Goal: Task Accomplishment & Management: Manage account settings

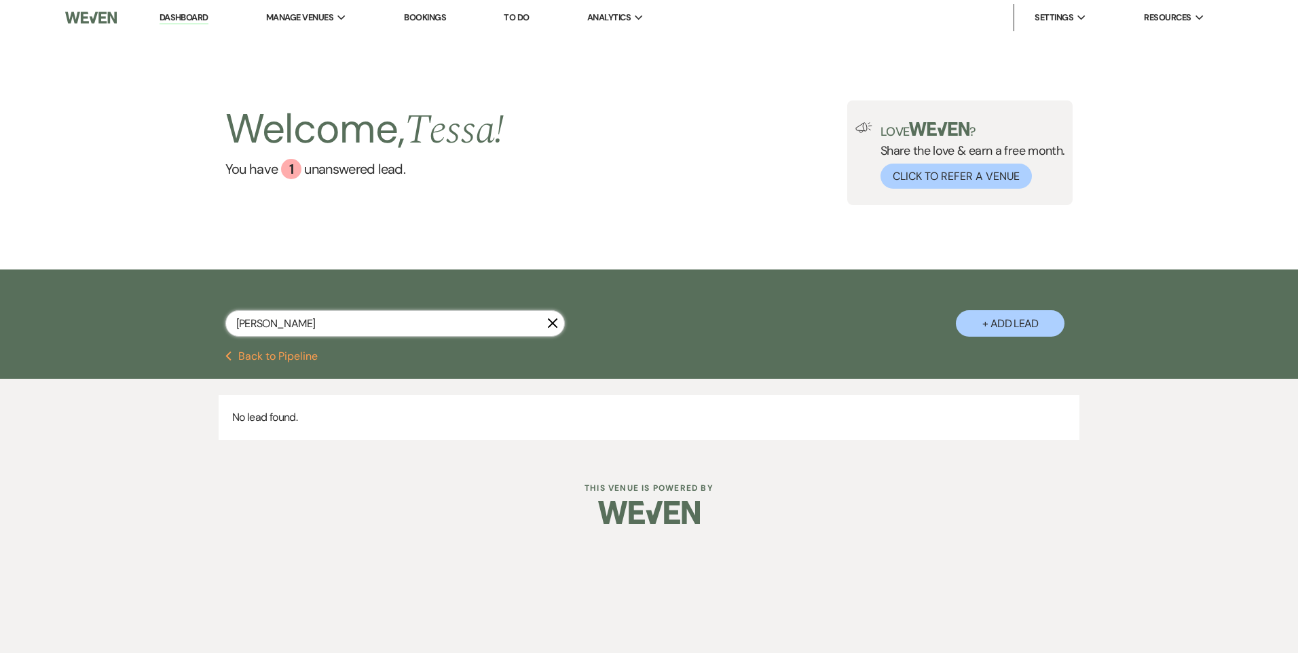
type input "Ber"
select select "8"
select select "4"
select select "8"
select select "1"
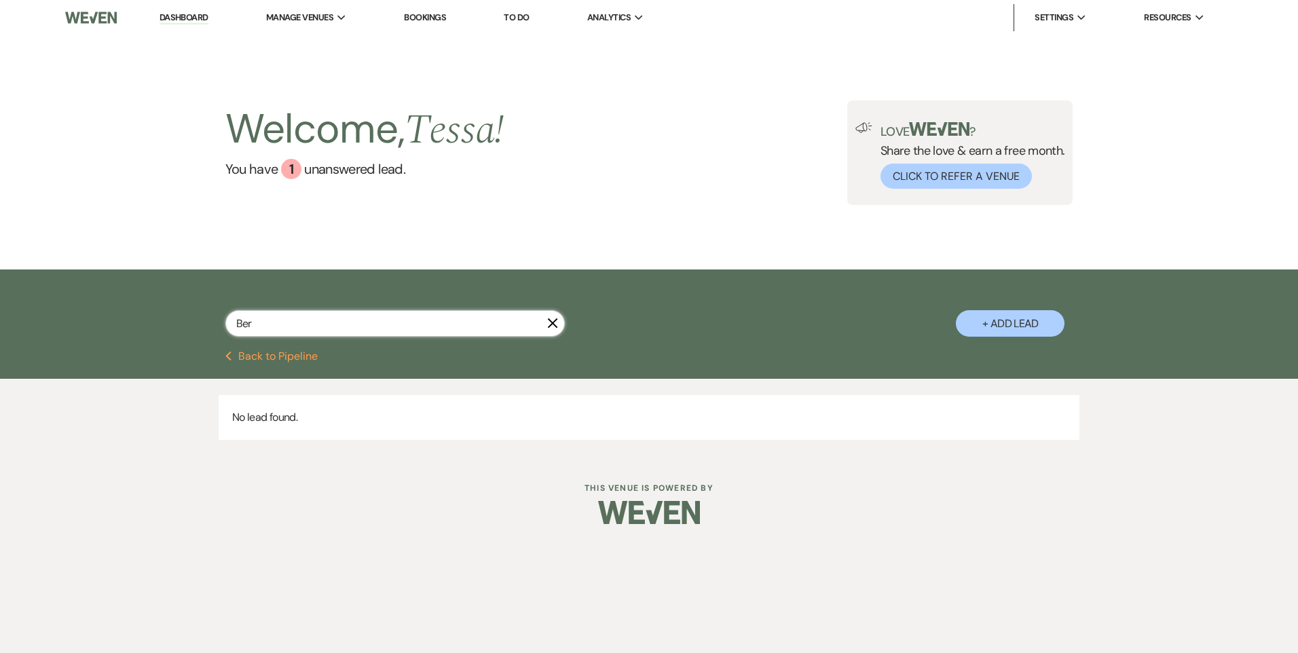
select select "8"
select select "6"
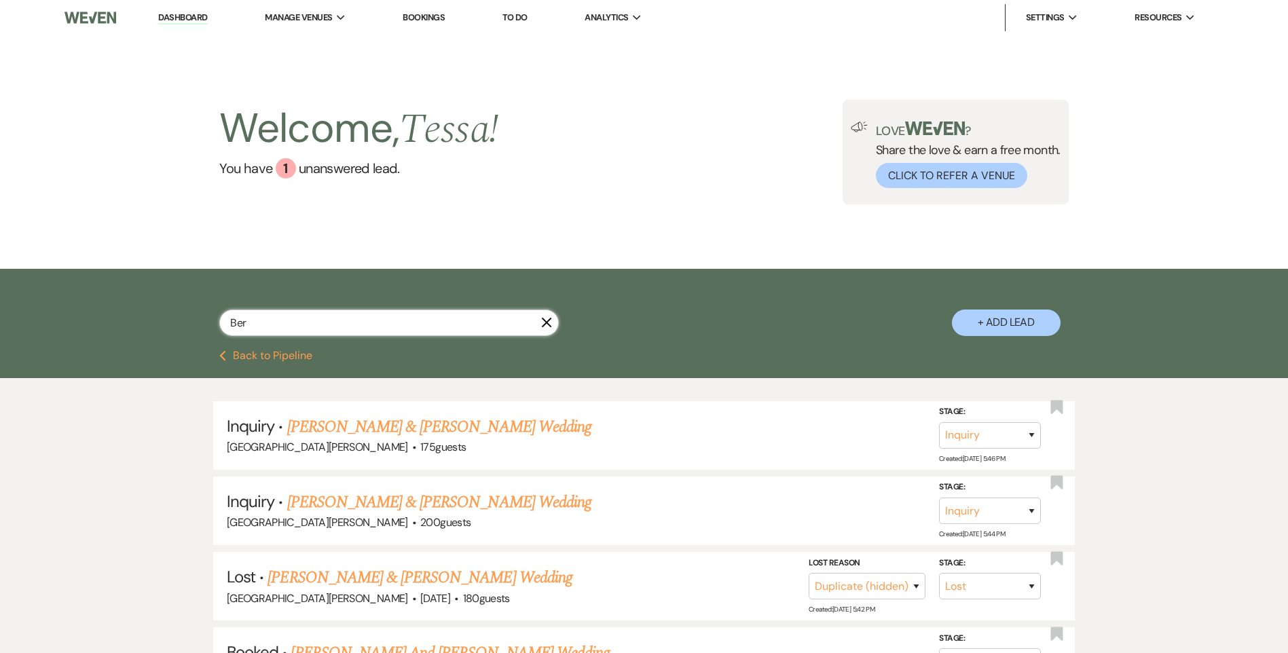
type input "[PERSON_NAME]"
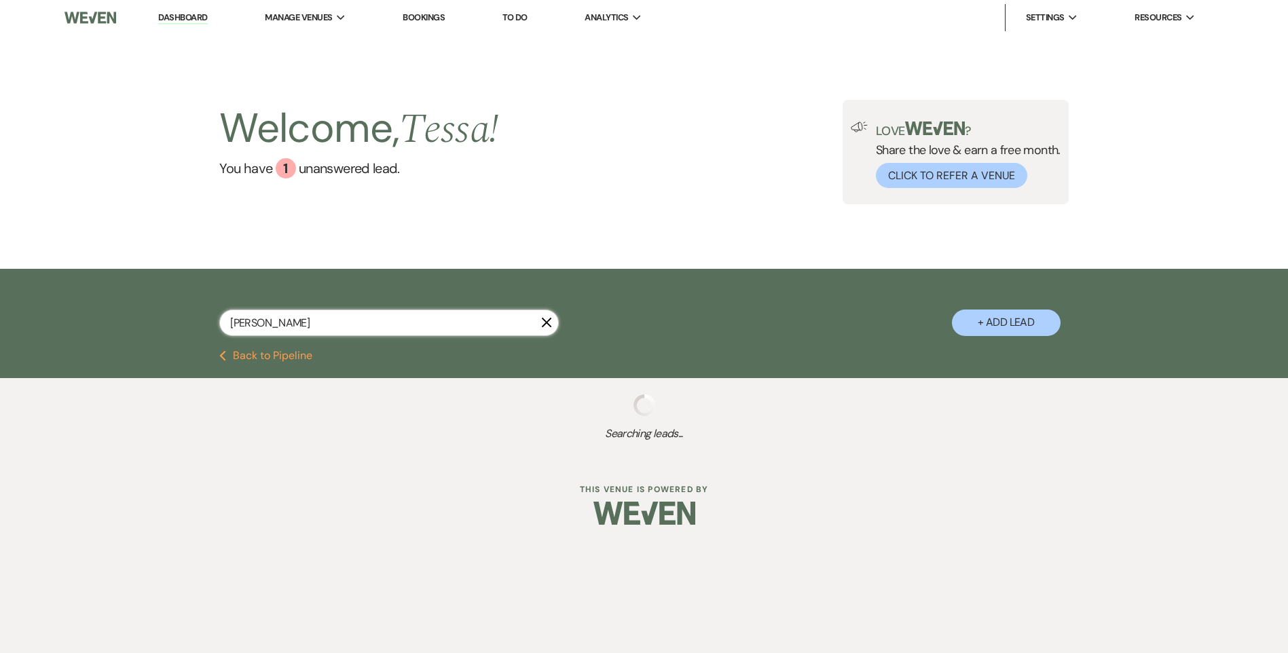
select select "8"
select select "4"
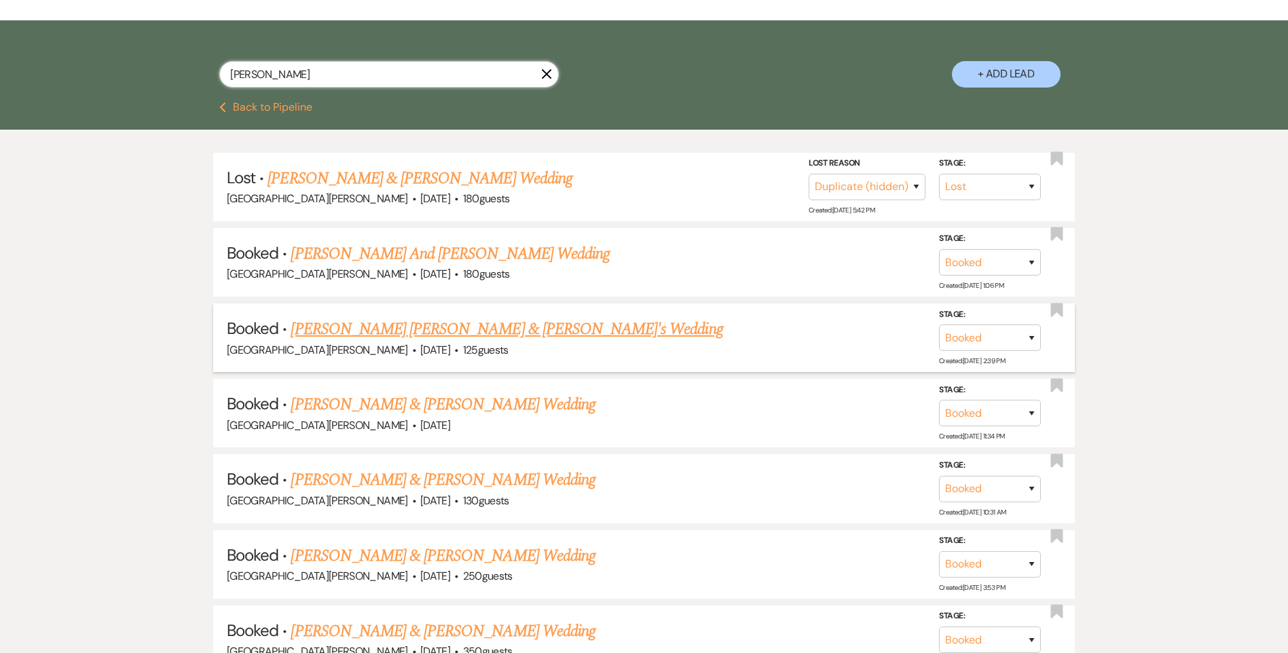
scroll to position [380, 0]
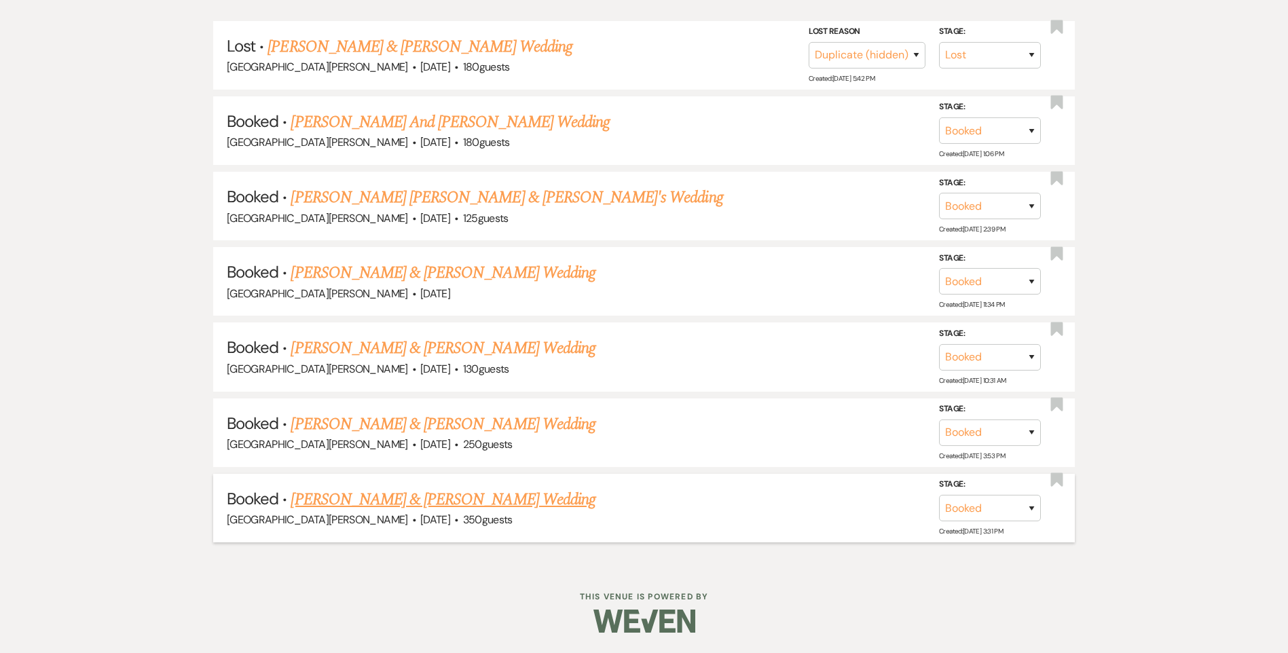
type input "[PERSON_NAME]"
click at [479, 497] on link "[PERSON_NAME] & [PERSON_NAME] Wedding" at bounding box center [443, 500] width 304 height 24
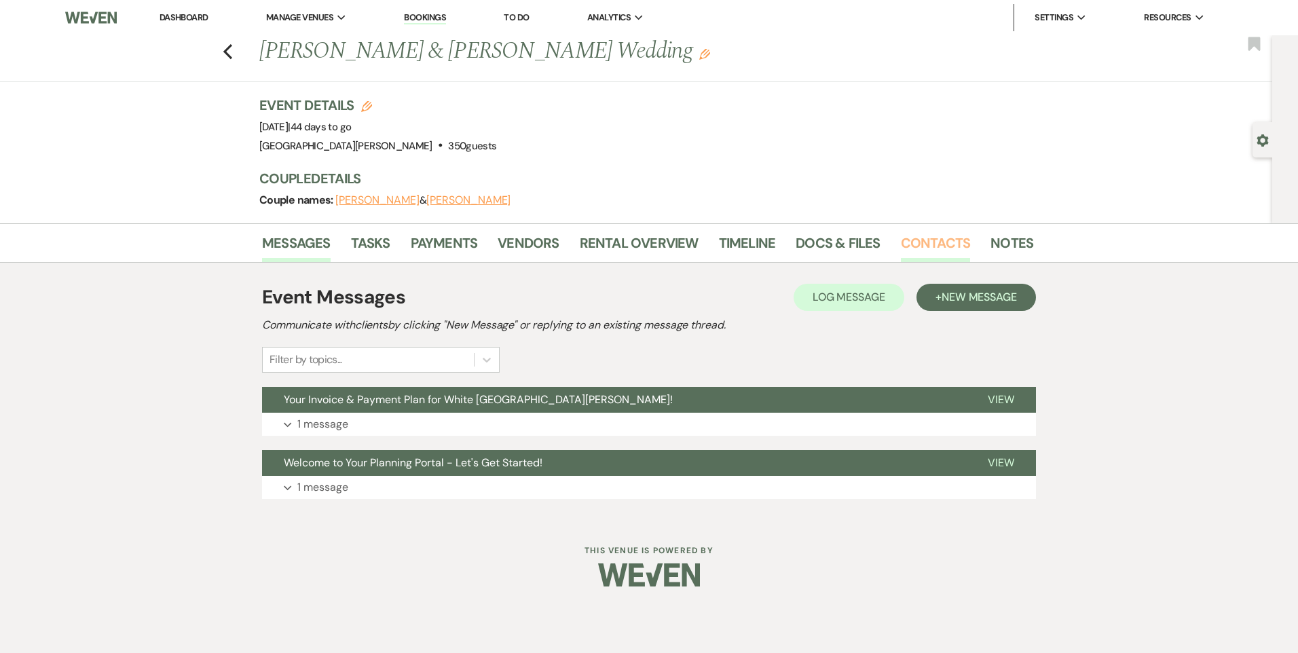
click at [943, 238] on link "Contacts" at bounding box center [936, 247] width 70 height 30
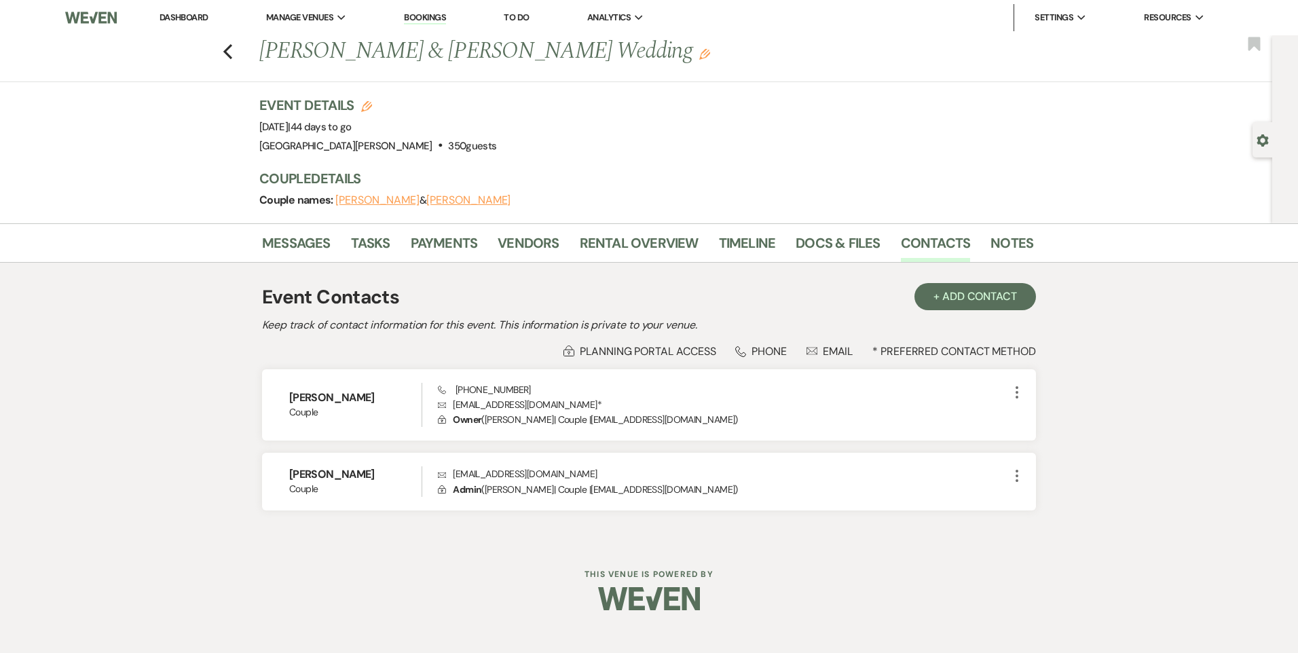
click at [886, 243] on li "Docs & Files" at bounding box center [848, 246] width 105 height 33
click at [850, 246] on link "Docs & Files" at bounding box center [838, 247] width 84 height 30
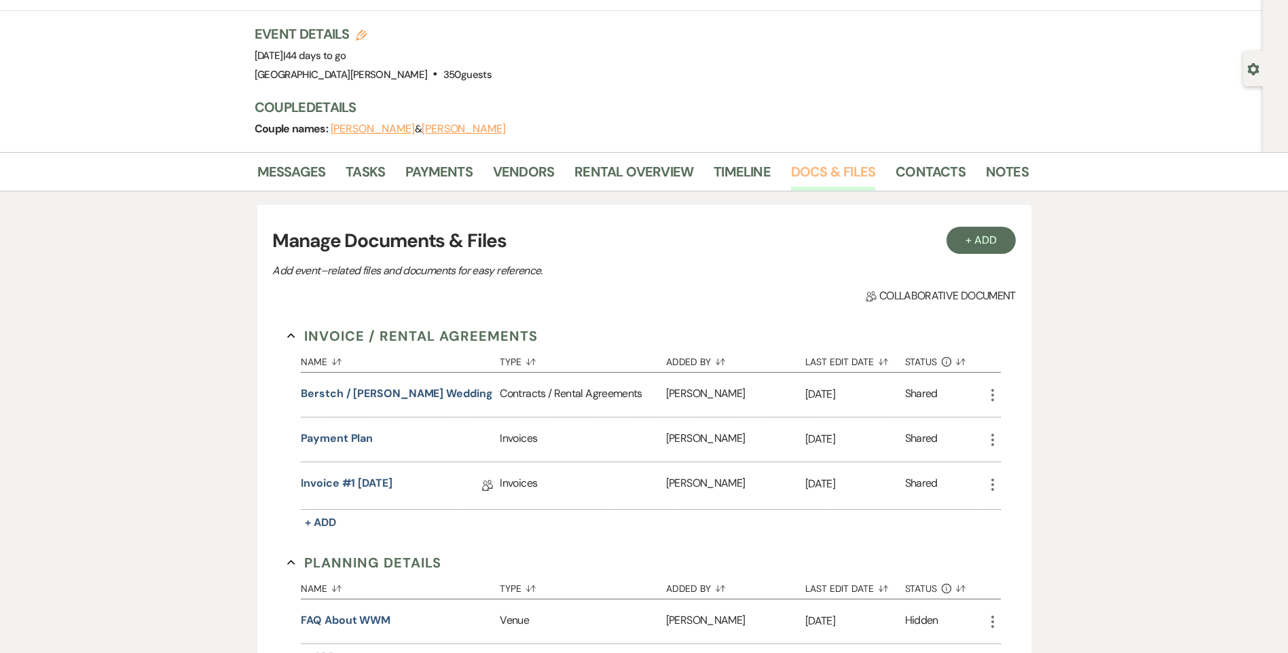
scroll to position [136, 0]
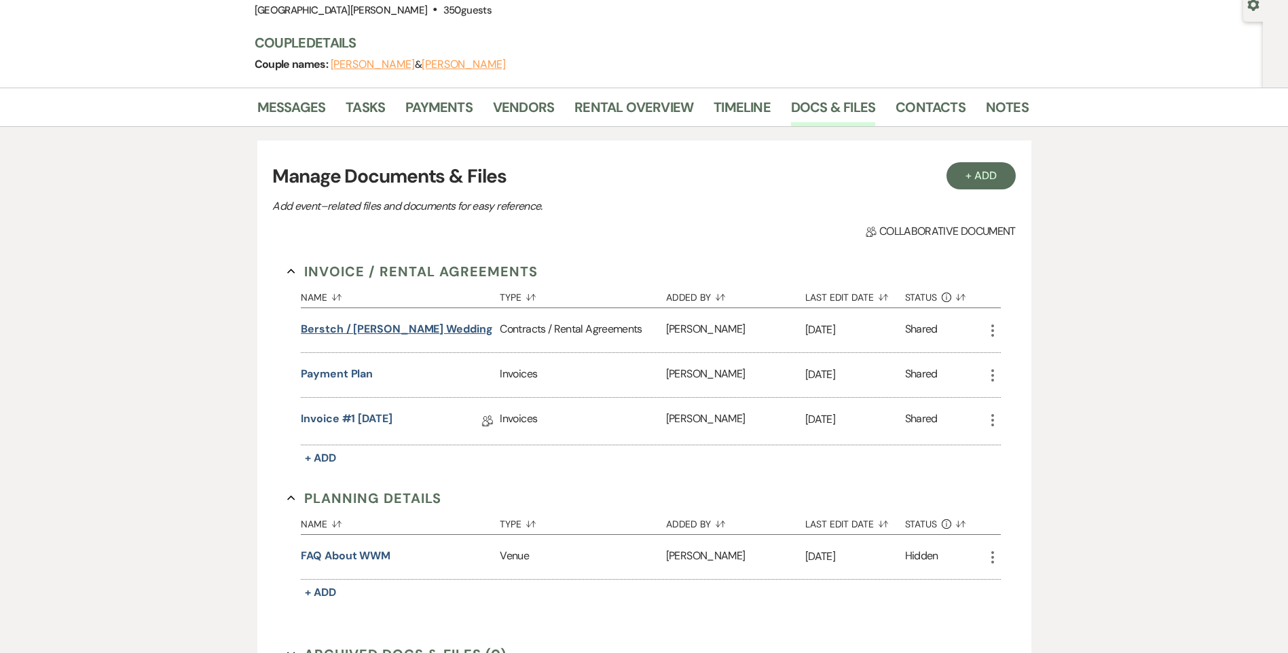
click at [415, 327] on button "Berstch / [PERSON_NAME] Wedding" at bounding box center [397, 329] width 192 height 16
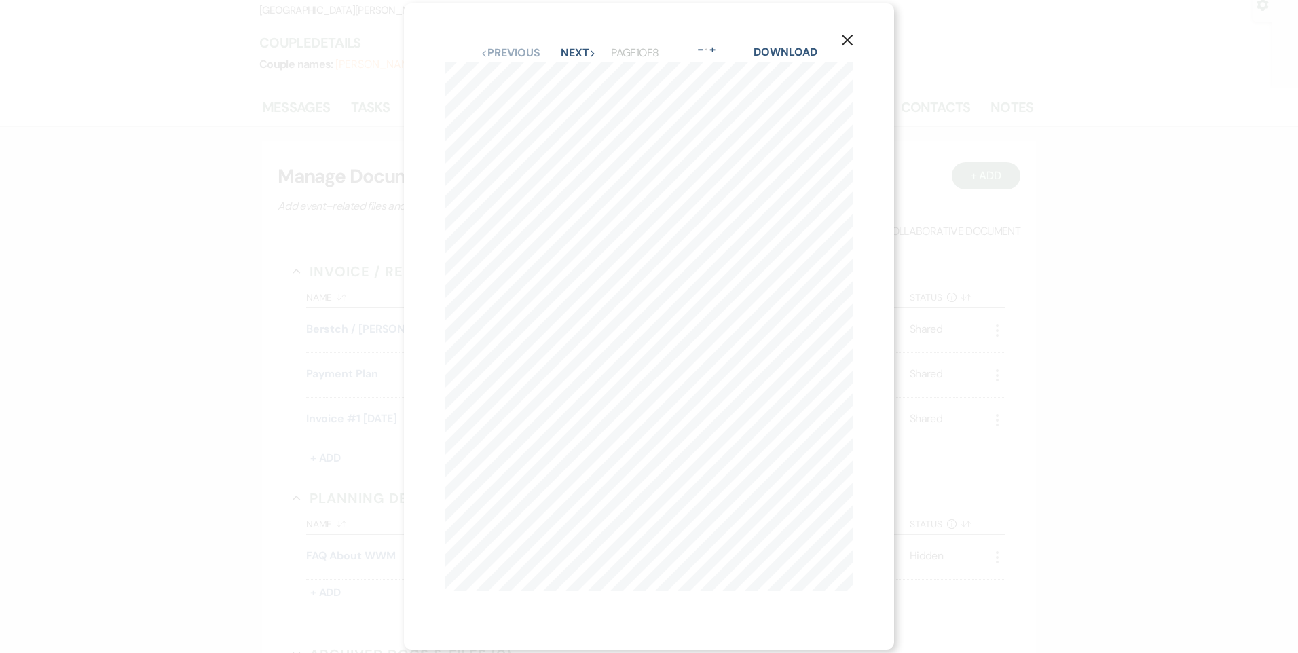
click at [564, 40] on div "X Previous Previous Next Next Page 1 of 8 - Zoom + Download" at bounding box center [649, 326] width 490 height 646
click at [566, 50] on button "Next Next" at bounding box center [578, 53] width 35 height 11
click at [566, 56] on button "Next Next" at bounding box center [577, 61] width 35 height 11
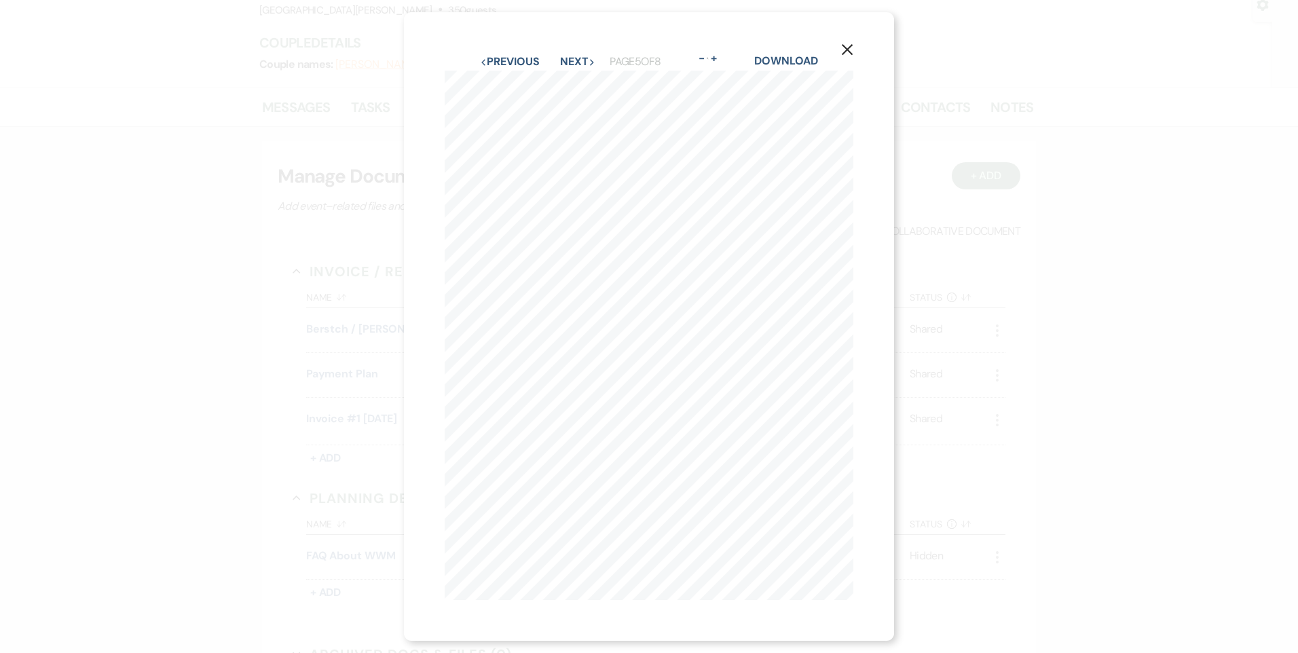
click at [581, 46] on div "X Previous Previous Next Next Page 5 of 8 - Zoom + Download" at bounding box center [649, 326] width 490 height 629
click at [583, 56] on button "Next Next" at bounding box center [577, 61] width 35 height 11
click at [582, 56] on button "Next Next" at bounding box center [577, 61] width 35 height 11
click at [492, 59] on button "Previous Previous" at bounding box center [509, 61] width 59 height 11
click at [515, 63] on button "Previous Previous" at bounding box center [509, 61] width 59 height 11
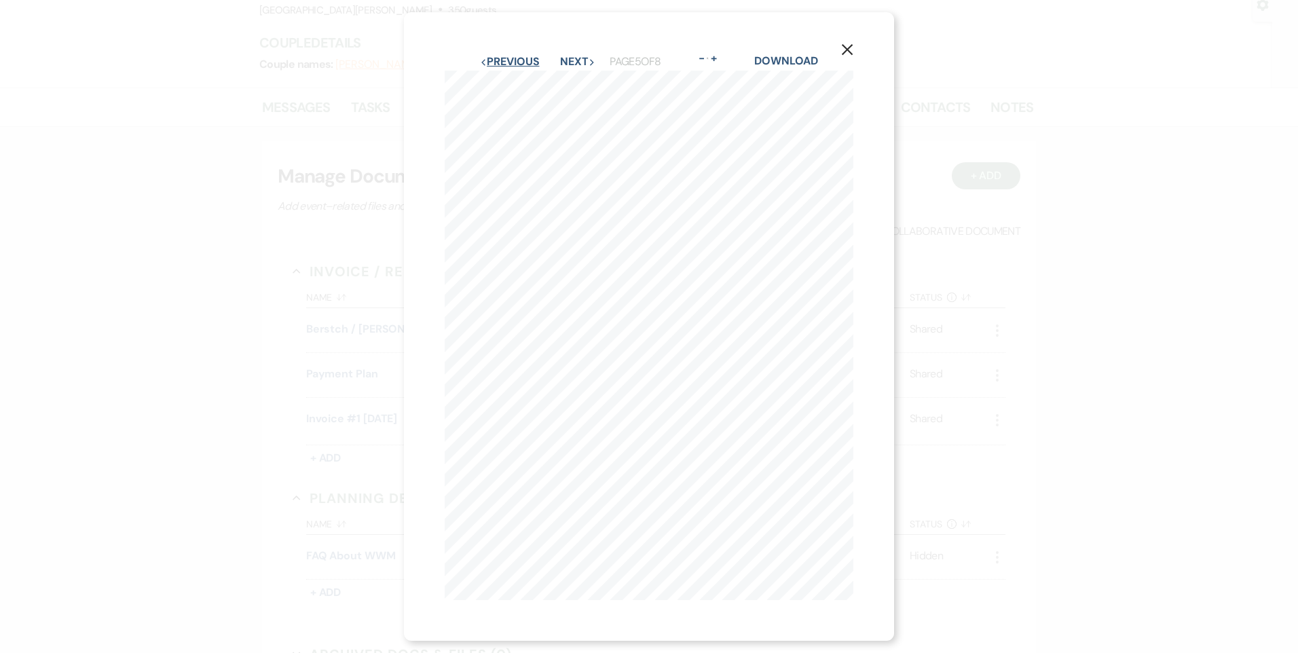
click at [515, 63] on button "Previous Previous" at bounding box center [509, 61] width 59 height 11
click at [516, 45] on div "X Previous Previous Next Next Page 4 of 8 - Zoom + Download" at bounding box center [649, 326] width 490 height 629
click at [517, 56] on button "Previous Previous" at bounding box center [509, 61] width 59 height 11
click at [579, 56] on button "Next Next" at bounding box center [577, 61] width 35 height 11
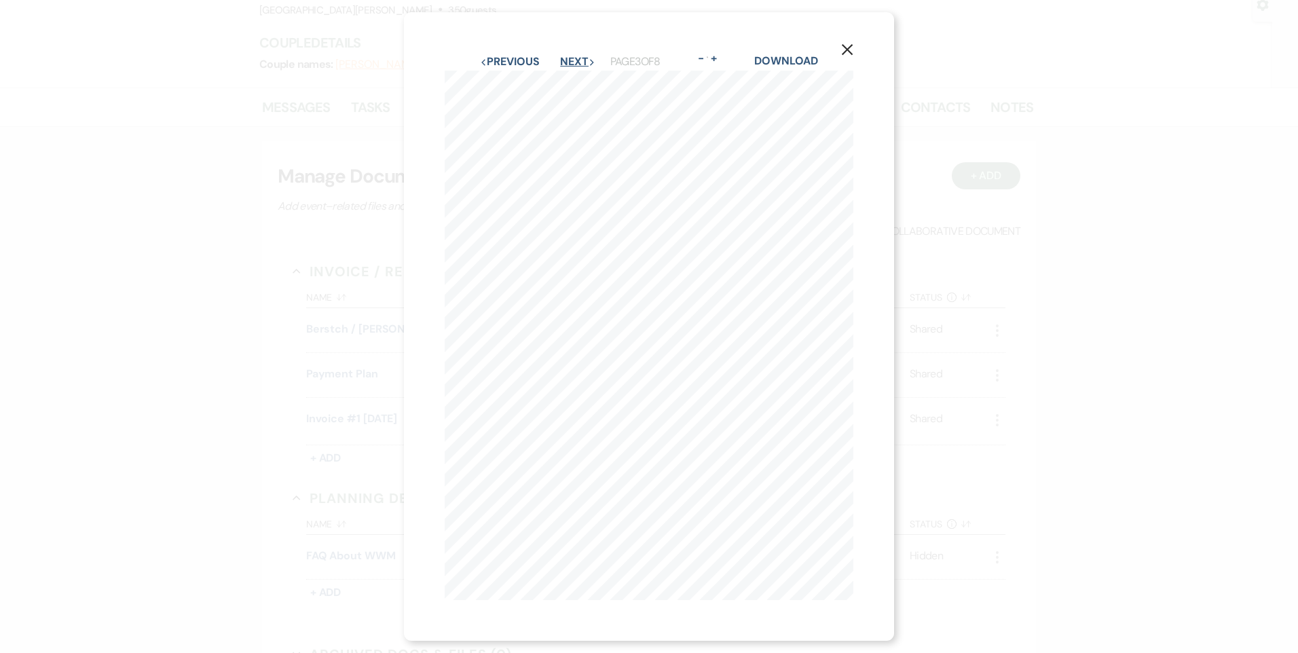
click at [586, 61] on button "Next Next" at bounding box center [577, 61] width 35 height 11
click at [587, 56] on button "Next Next" at bounding box center [577, 61] width 35 height 11
click at [577, 57] on button "Next Next" at bounding box center [577, 61] width 35 height 11
click at [562, 57] on button "Next Next" at bounding box center [577, 61] width 35 height 11
click at [854, 48] on icon "X" at bounding box center [847, 49] width 12 height 12
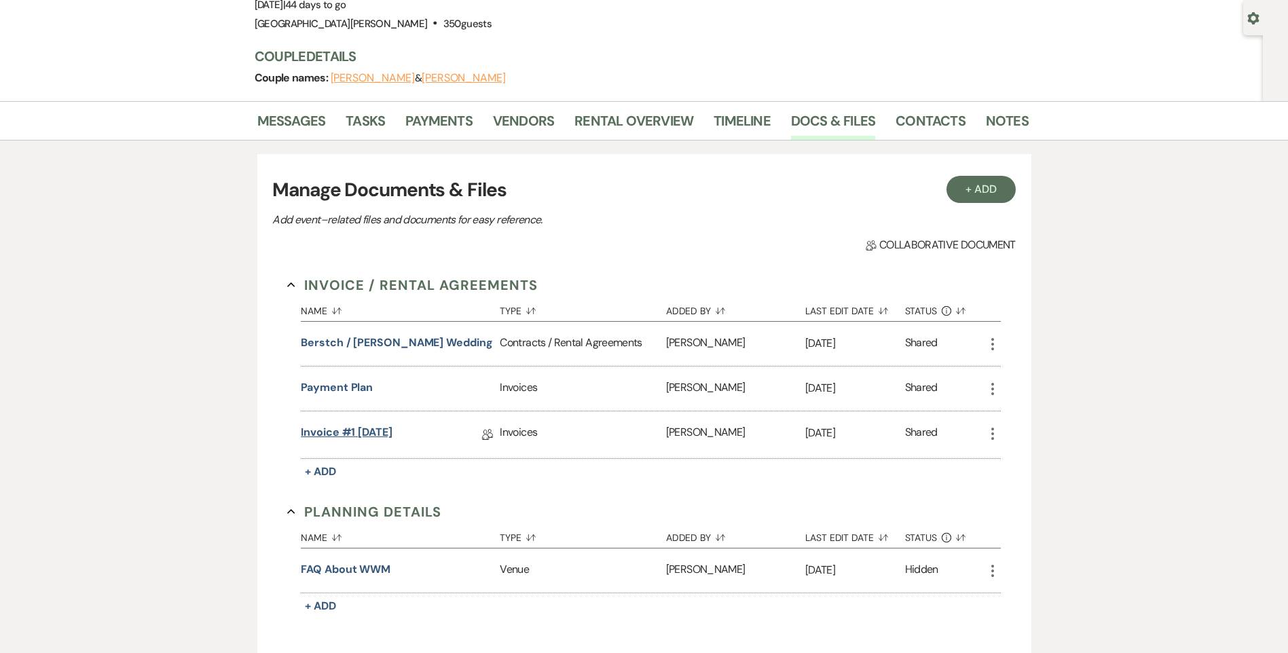
scroll to position [0, 0]
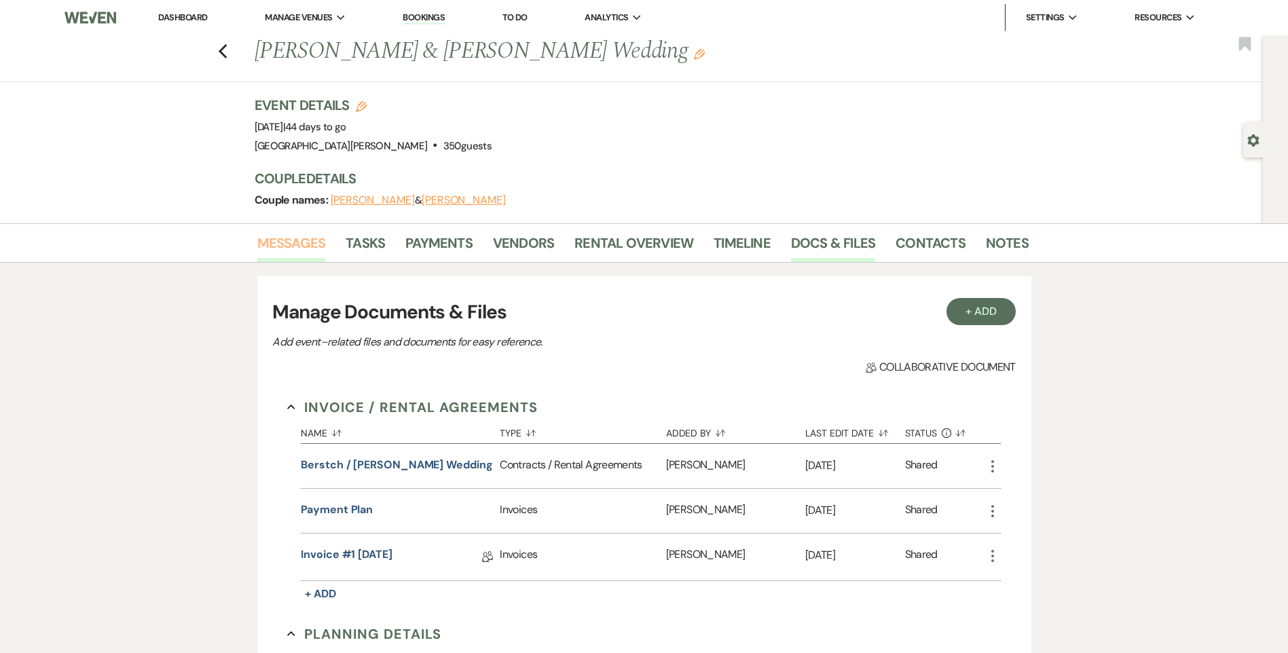
click at [306, 246] on link "Messages" at bounding box center [291, 247] width 69 height 30
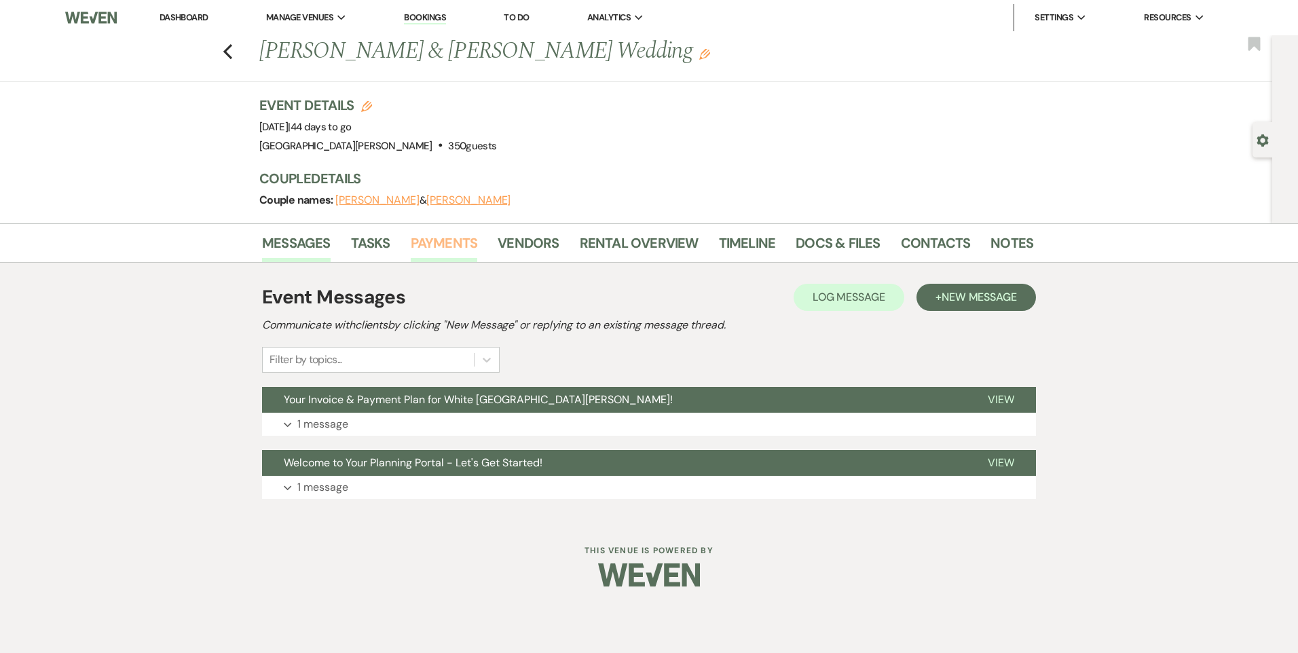
click at [461, 239] on link "Payments" at bounding box center [444, 247] width 67 height 30
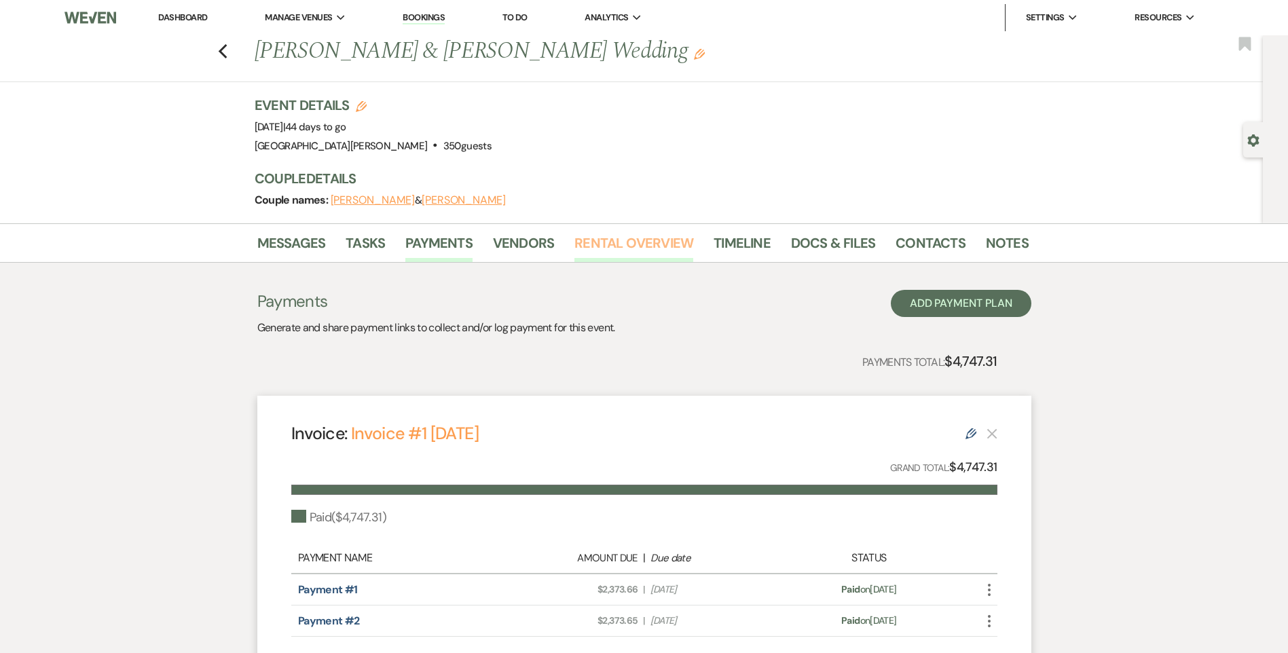
click at [654, 238] on link "Rental Overview" at bounding box center [633, 247] width 119 height 30
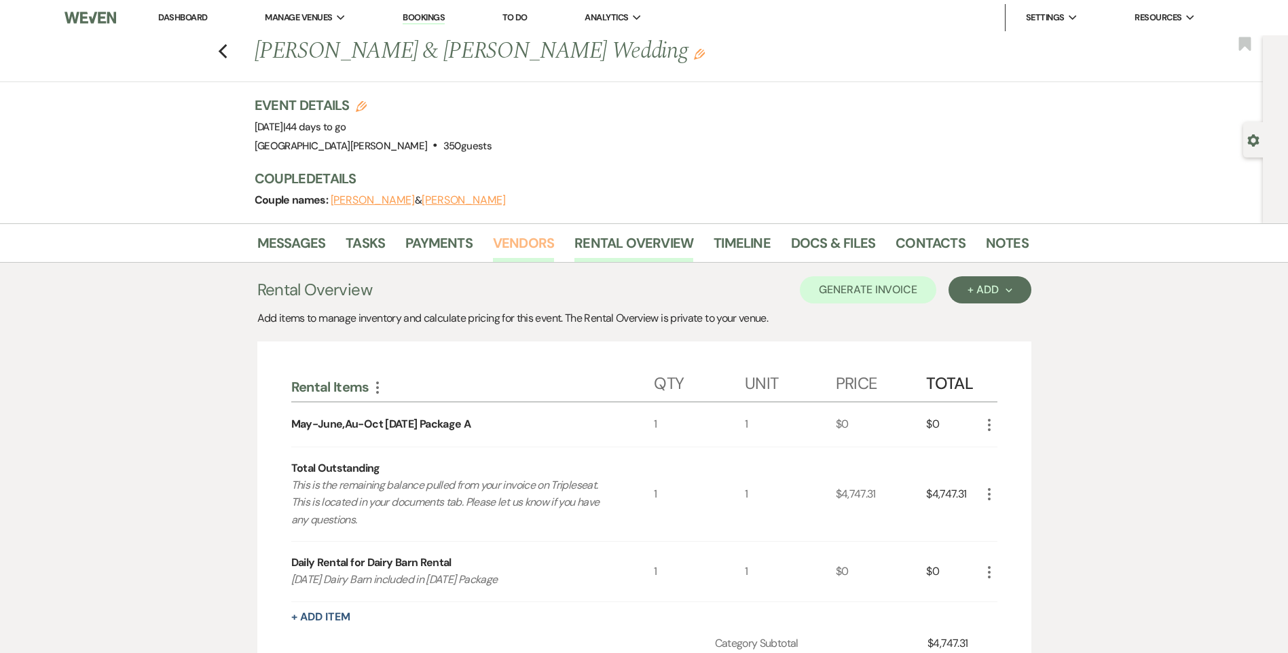
click at [513, 247] on link "Vendors" at bounding box center [523, 247] width 61 height 30
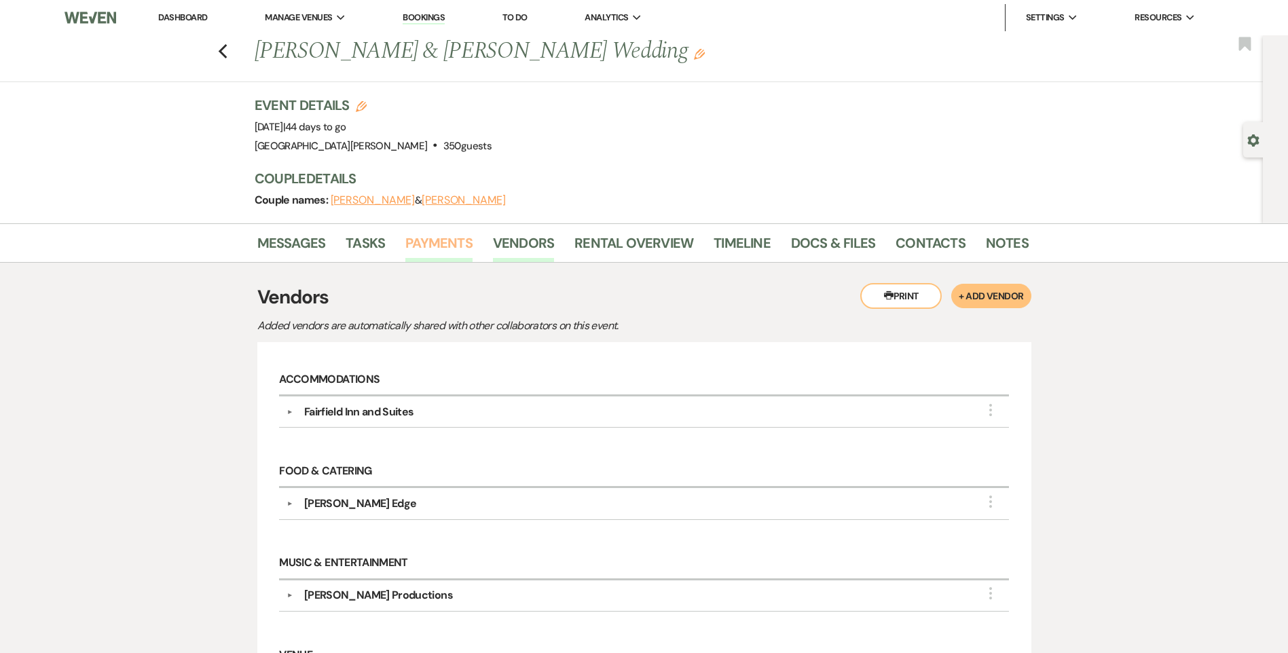
click at [442, 240] on link "Payments" at bounding box center [438, 247] width 67 height 30
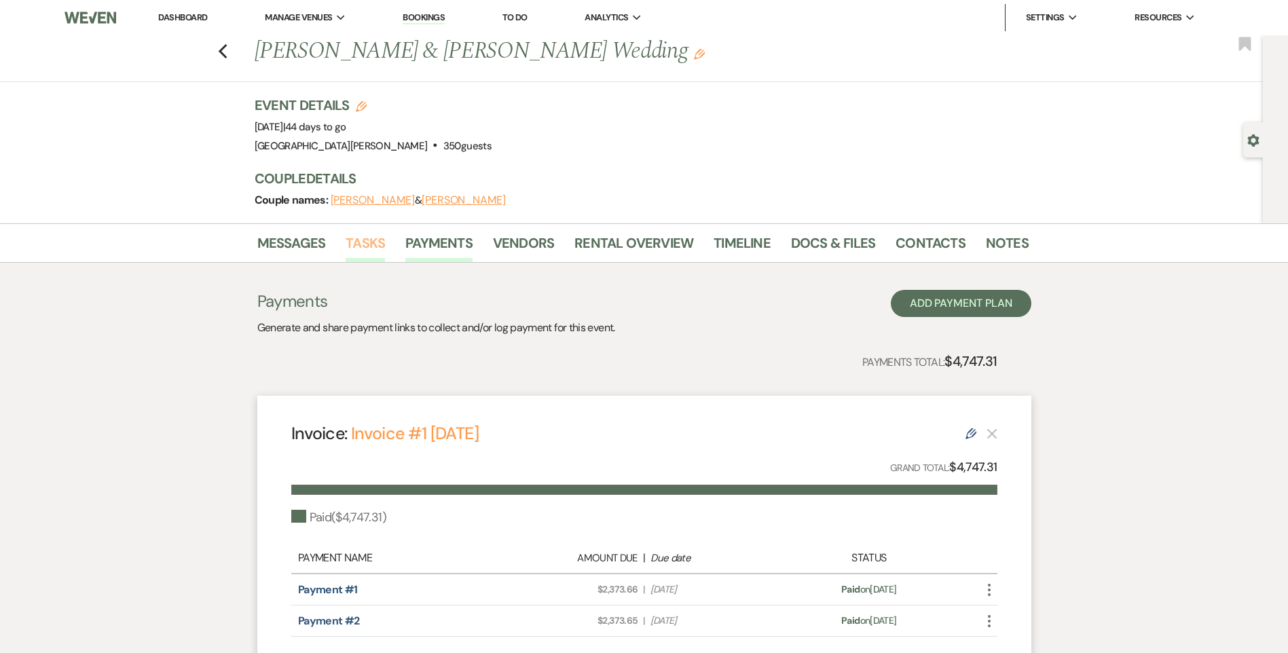
click at [358, 250] on link "Tasks" at bounding box center [365, 247] width 39 height 30
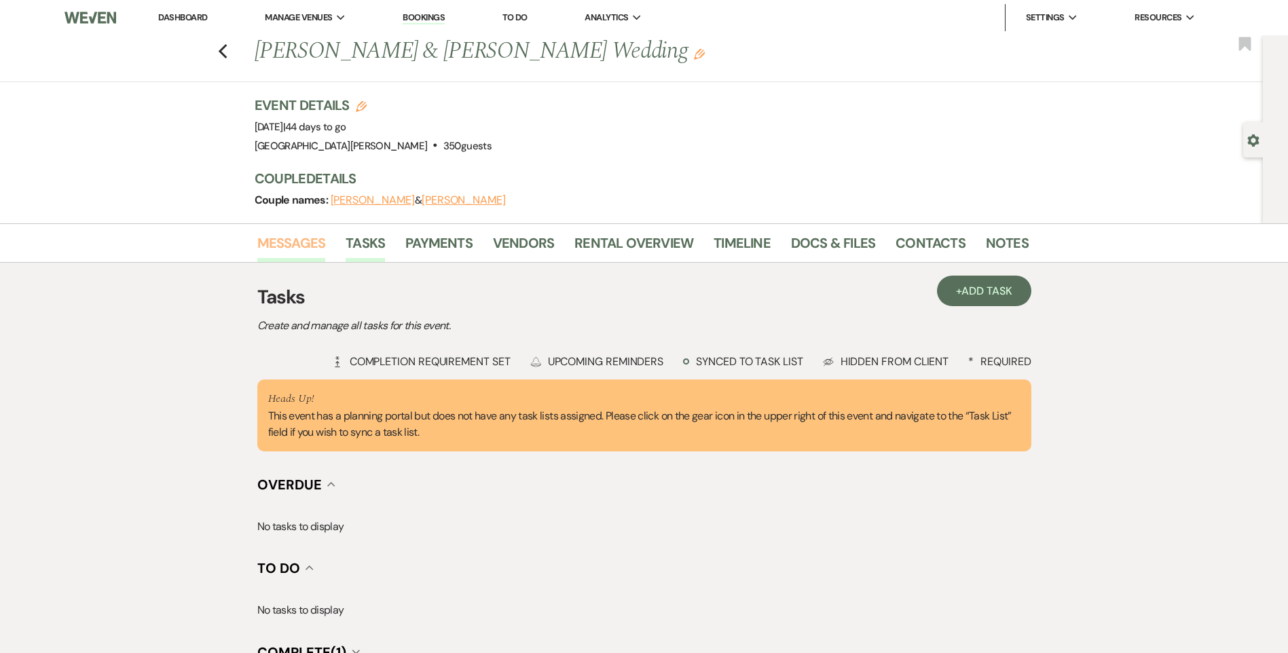
click at [304, 247] on link "Messages" at bounding box center [291, 247] width 69 height 30
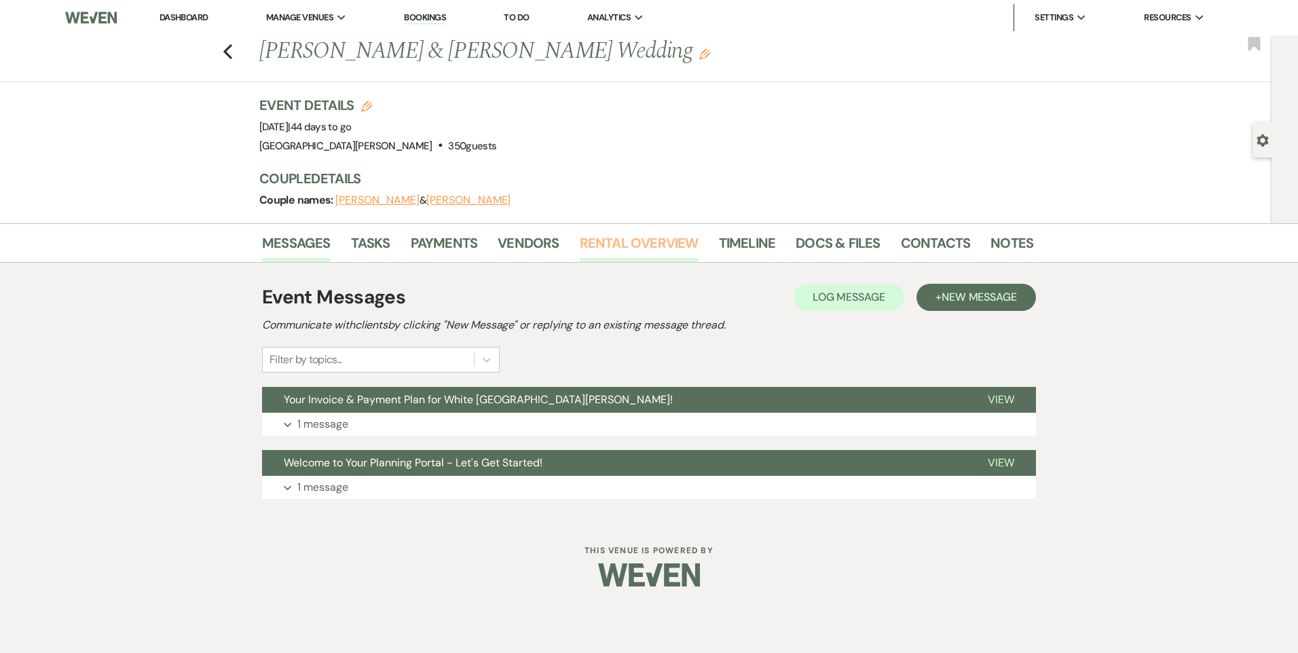
click at [677, 242] on link "Rental Overview" at bounding box center [639, 247] width 119 height 30
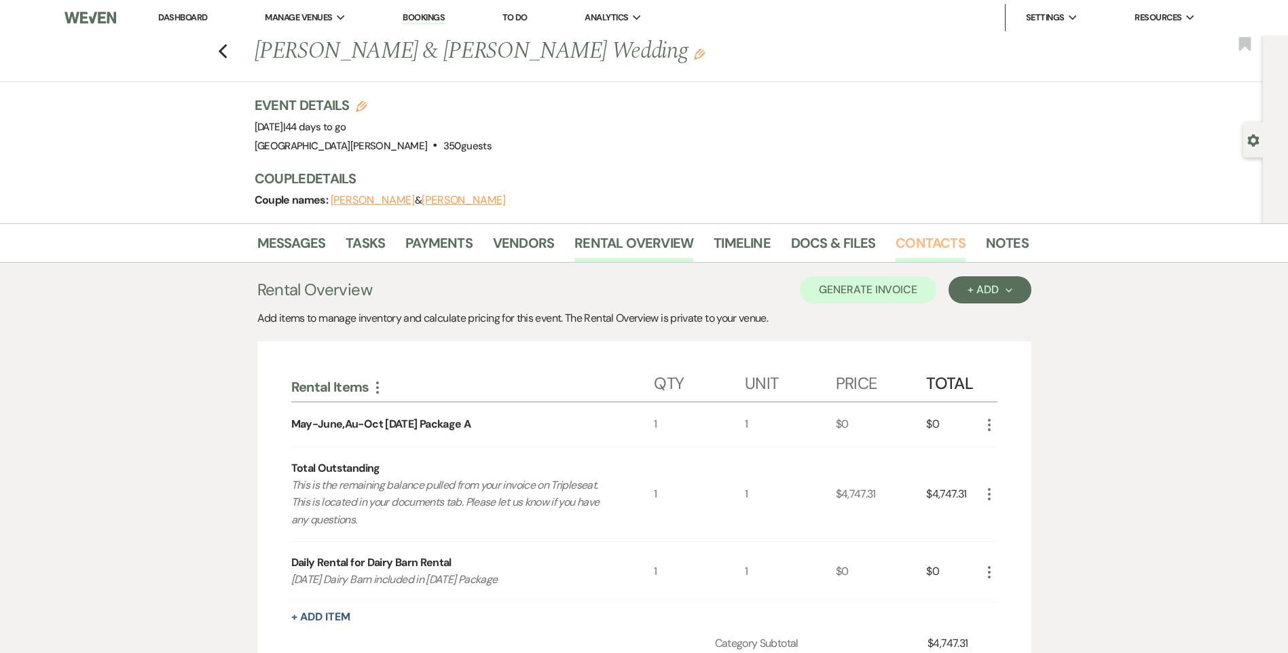
click at [957, 245] on link "Contacts" at bounding box center [931, 247] width 70 height 30
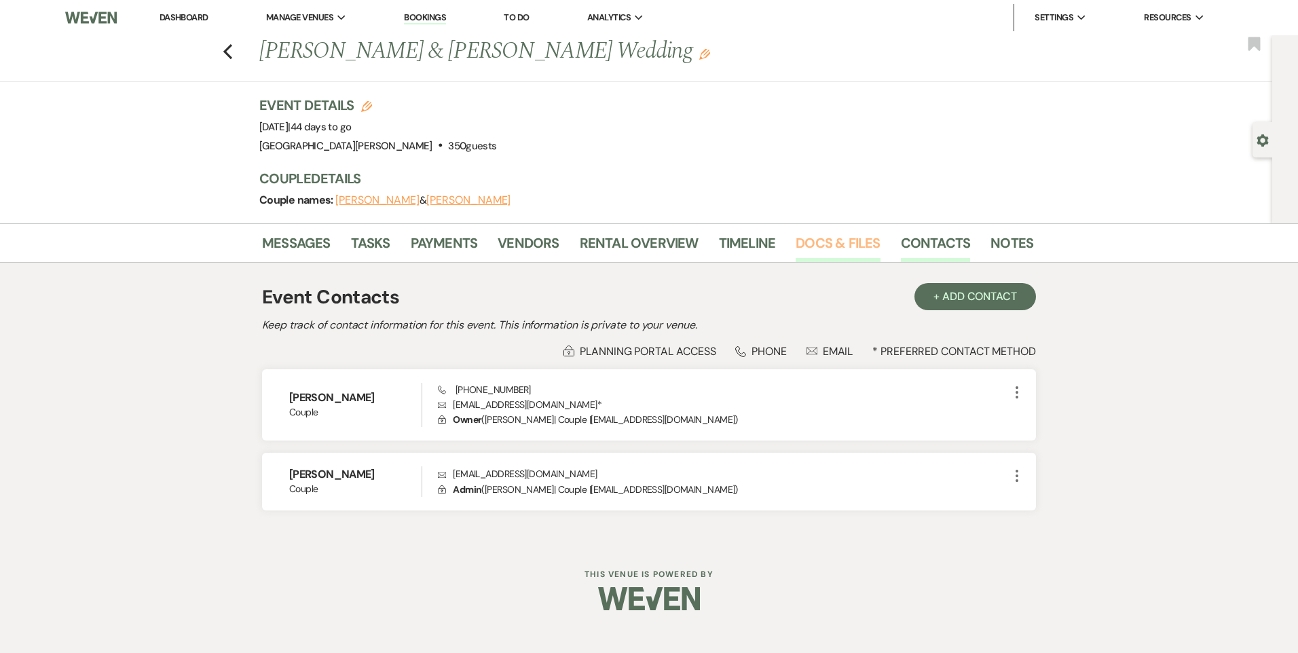
click at [832, 242] on link "Docs & Files" at bounding box center [838, 247] width 84 height 30
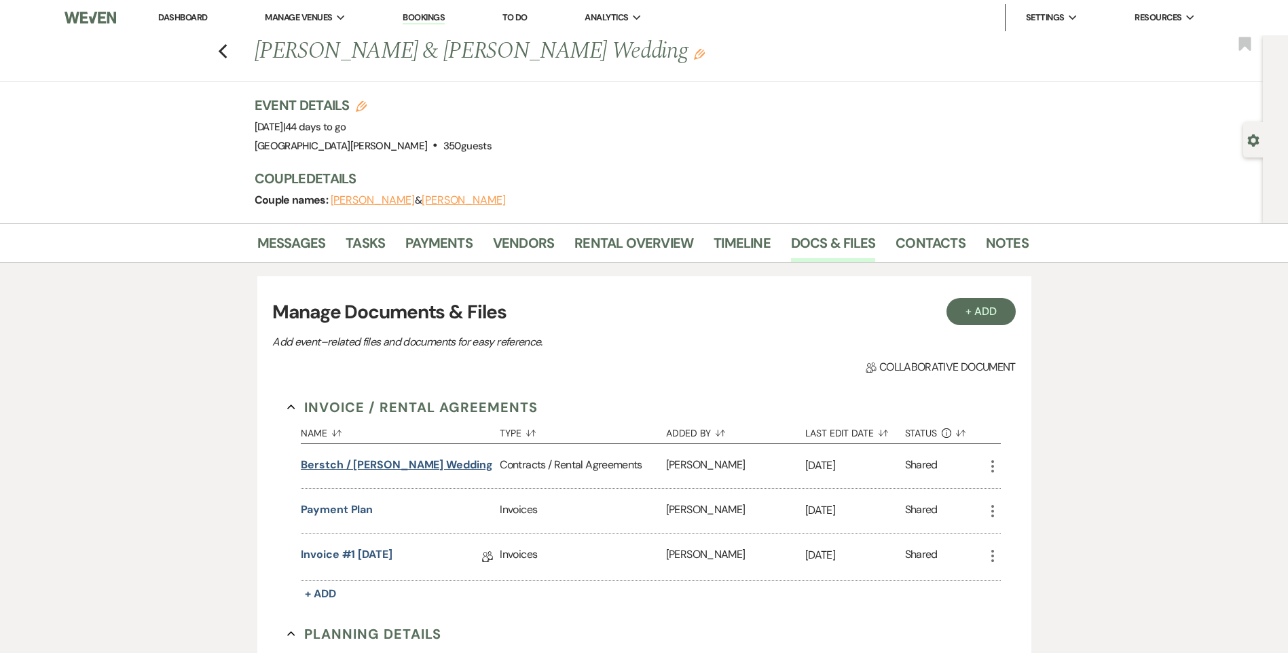
click at [410, 459] on button "Berstch / [PERSON_NAME] Wedding" at bounding box center [397, 465] width 192 height 16
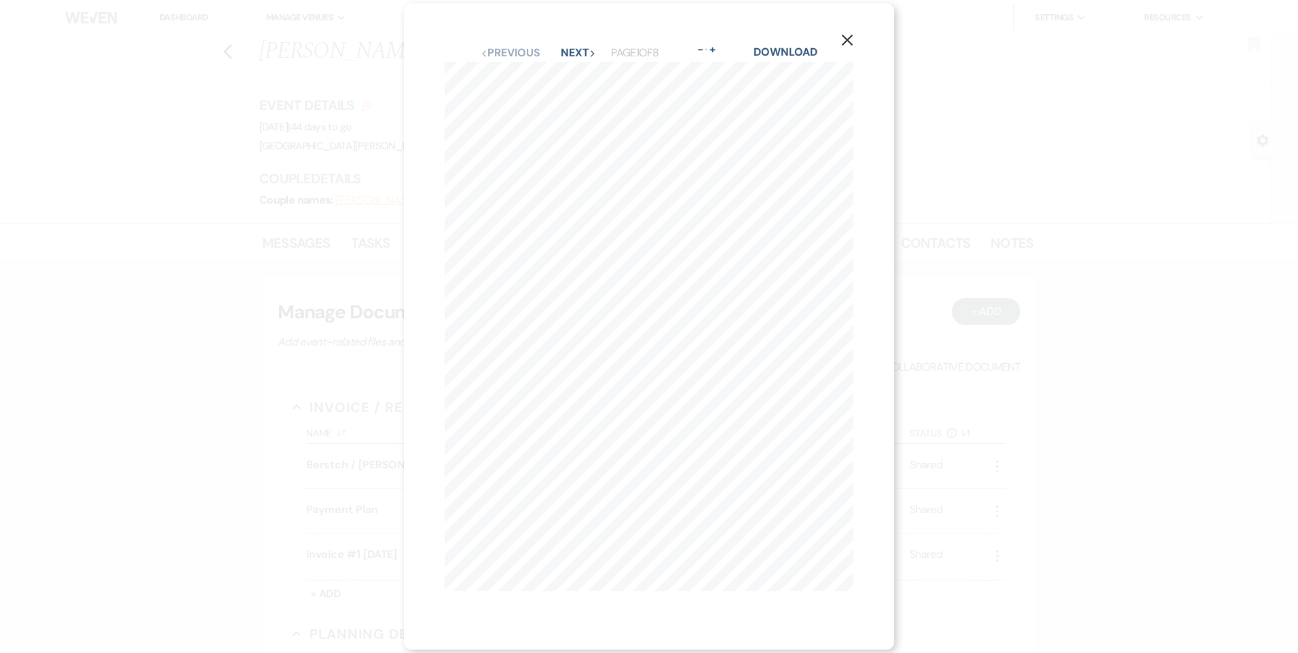
scroll to position [3, 0]
click at [589, 50] on icon "Next" at bounding box center [592, 53] width 7 height 7
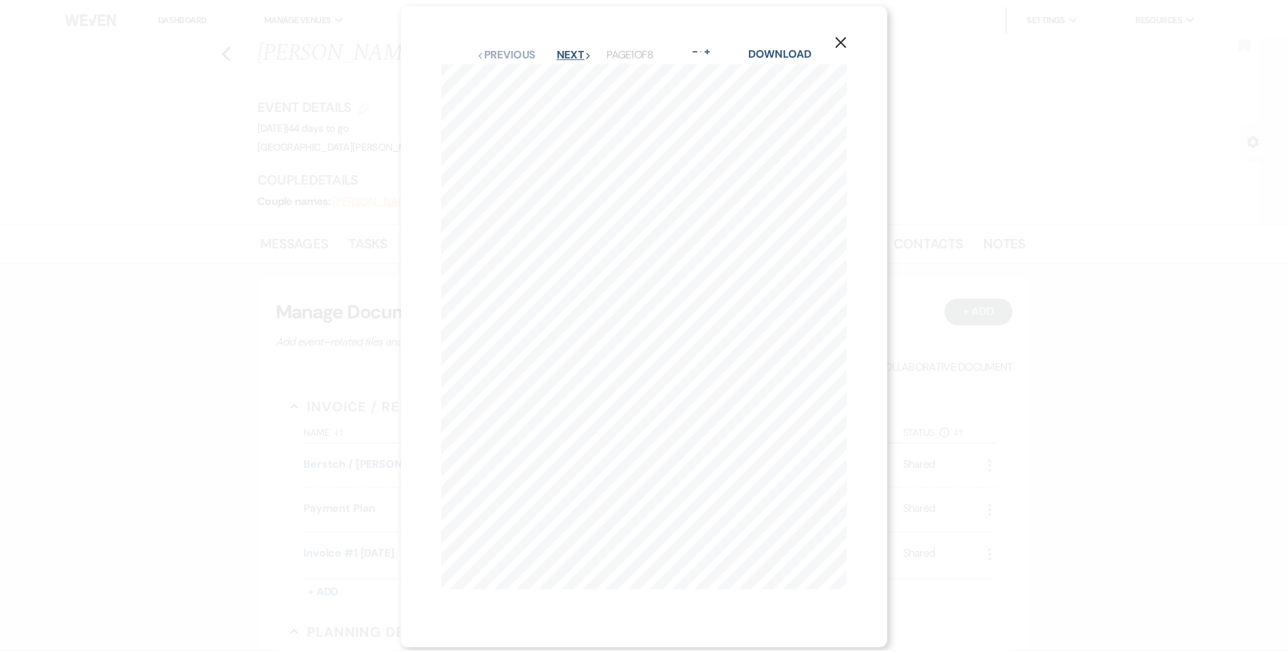
scroll to position [0, 0]
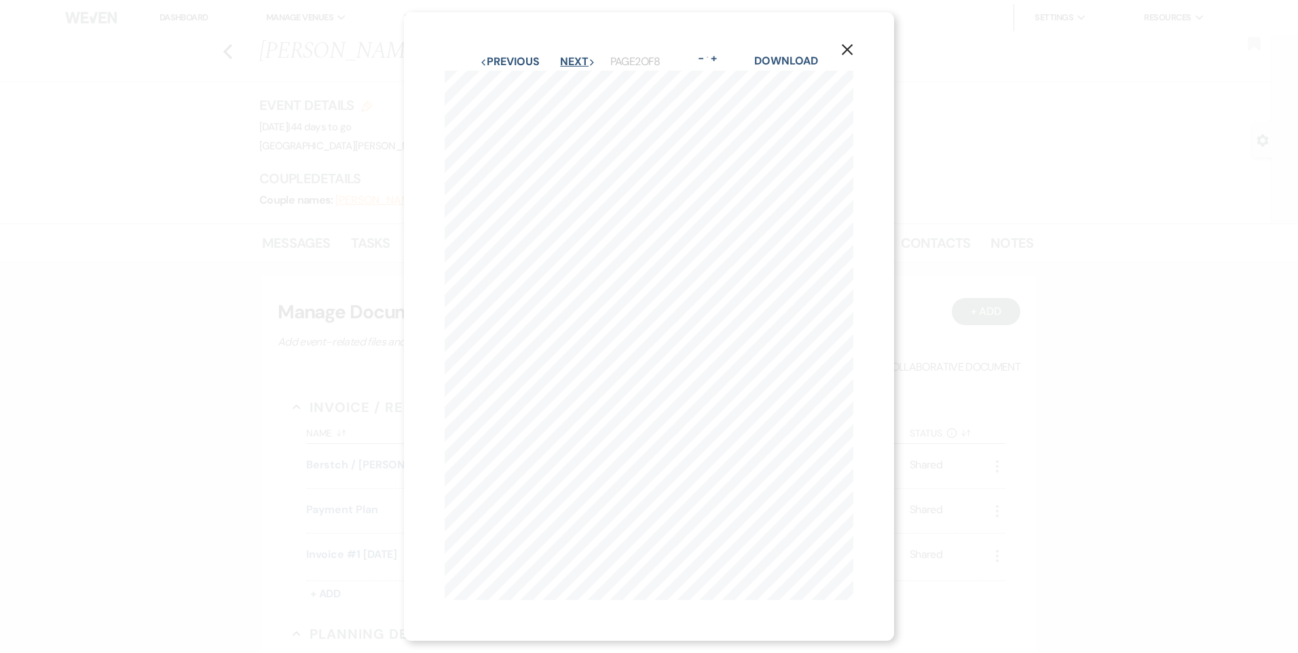
click at [572, 56] on button "Next Next" at bounding box center [577, 61] width 35 height 11
click at [570, 61] on button "Next Next" at bounding box center [577, 61] width 35 height 11
click at [571, 56] on button "Next Next" at bounding box center [577, 61] width 35 height 11
click at [850, 43] on icon "X" at bounding box center [847, 49] width 12 height 12
